Goal: Complete application form: Complete application form

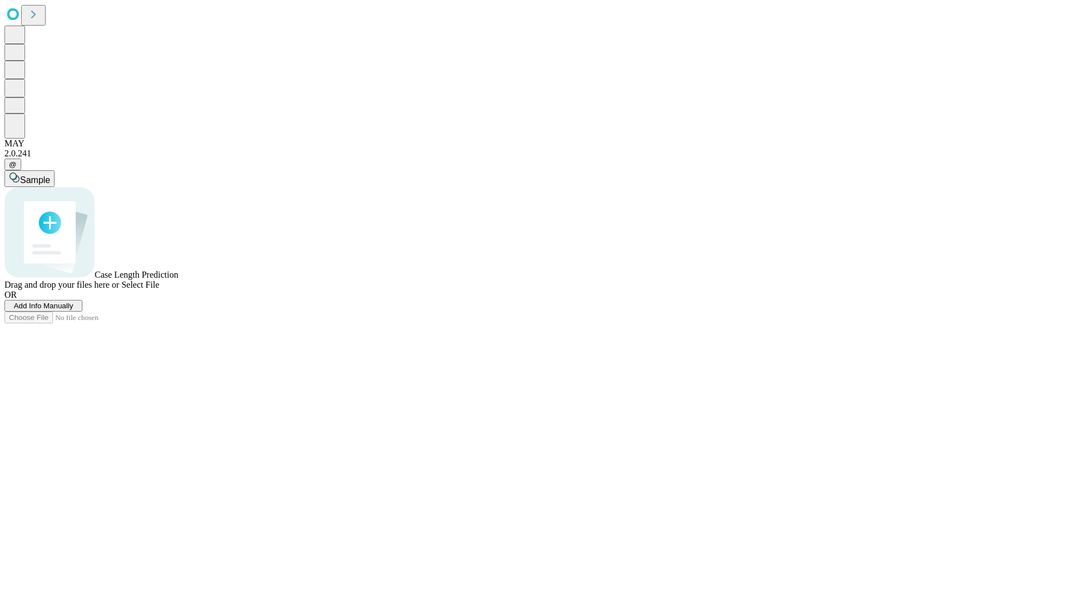
click at [74, 310] on span "Add Info Manually" at bounding box center [44, 306] width 60 height 8
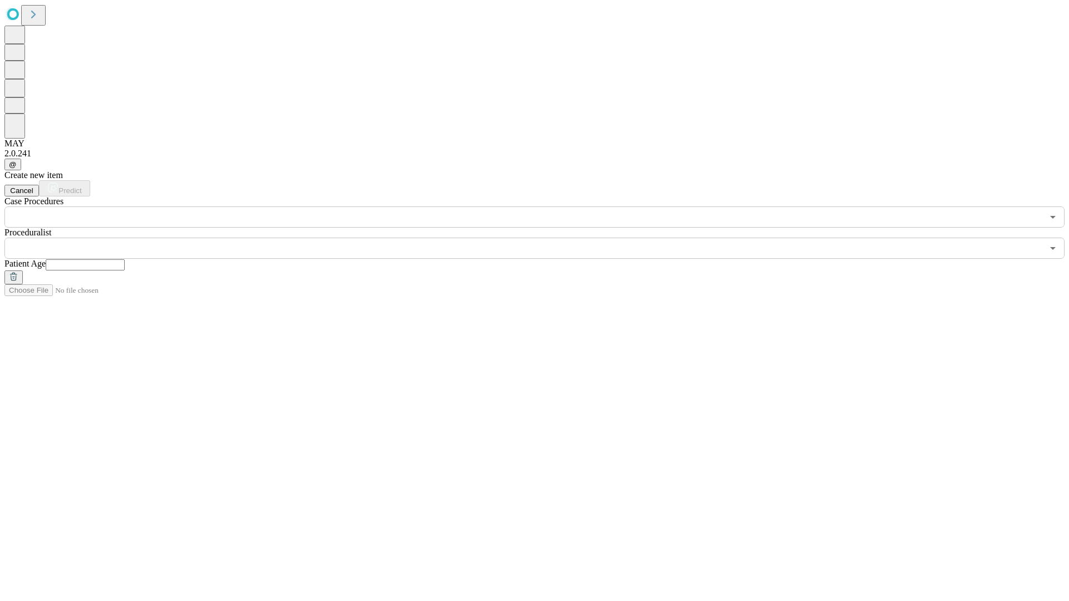
click at [125, 259] on input "text" at bounding box center [85, 264] width 79 height 11
type input "**"
click at [542, 238] on input "text" at bounding box center [523, 248] width 1038 height 21
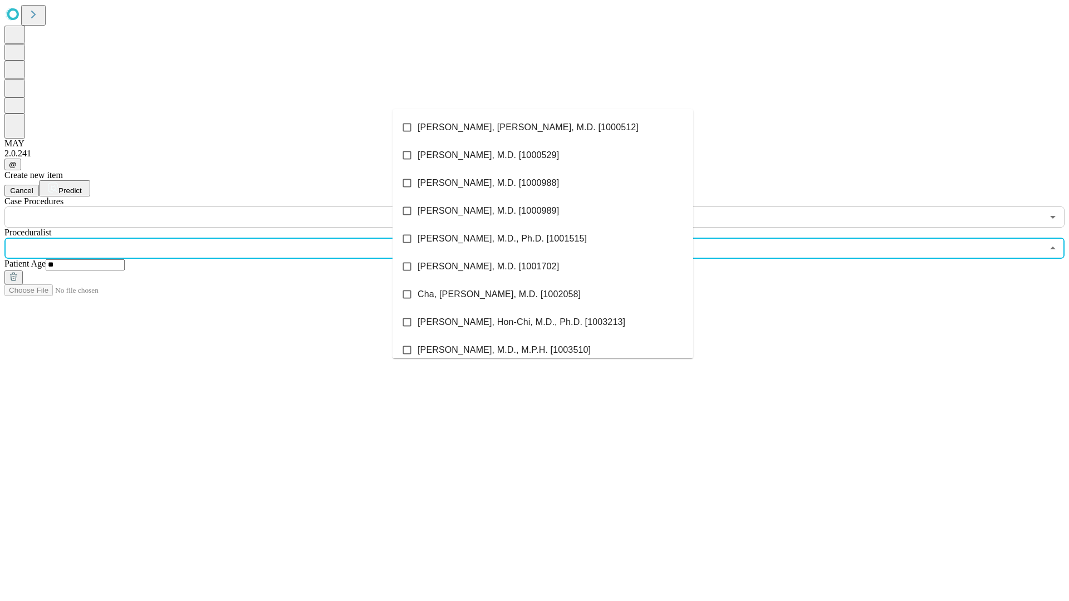
click at [543, 128] on li "[PERSON_NAME], [PERSON_NAME], M.D. [1000512]" at bounding box center [543, 128] width 301 height 28
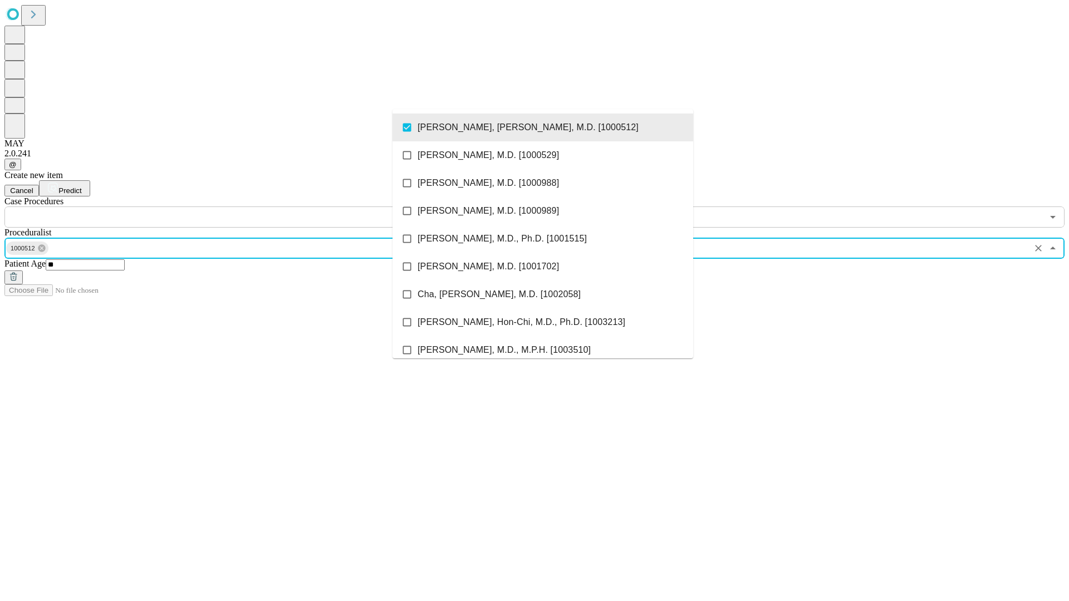
click at [234, 207] on input "text" at bounding box center [523, 217] width 1038 height 21
